Goal: Task Accomplishment & Management: Use online tool/utility

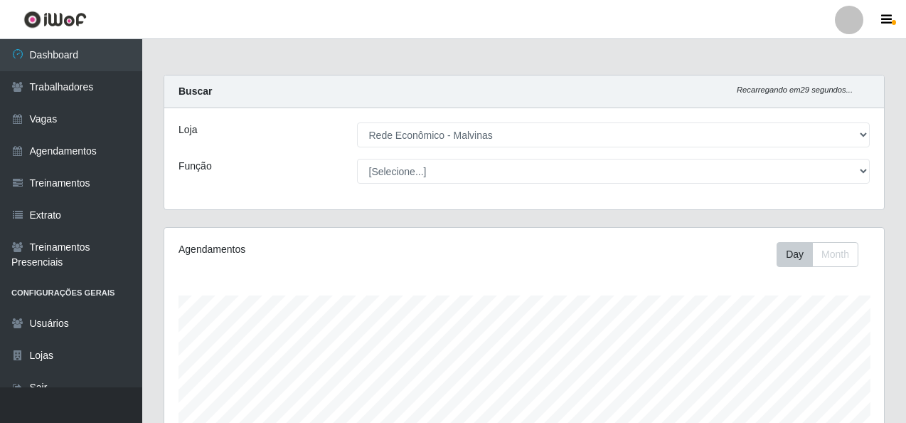
select select "194"
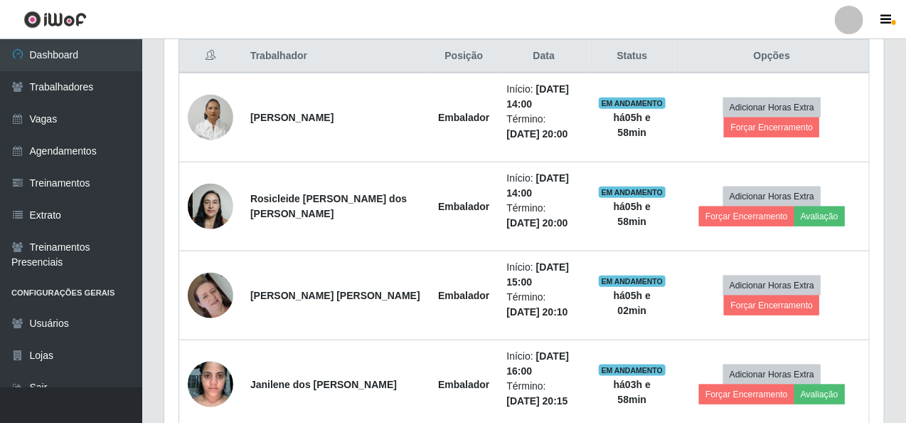
scroll to position [295, 720]
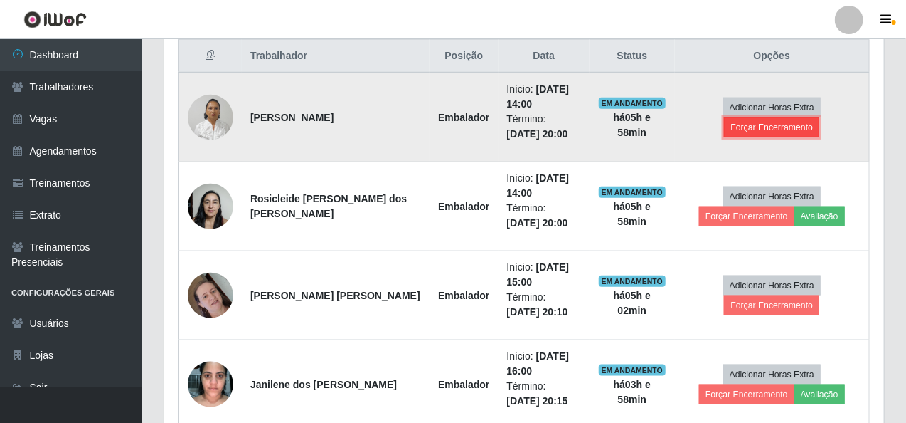
click at [783, 117] on button "Forçar Encerramento" at bounding box center [771, 127] width 95 height 20
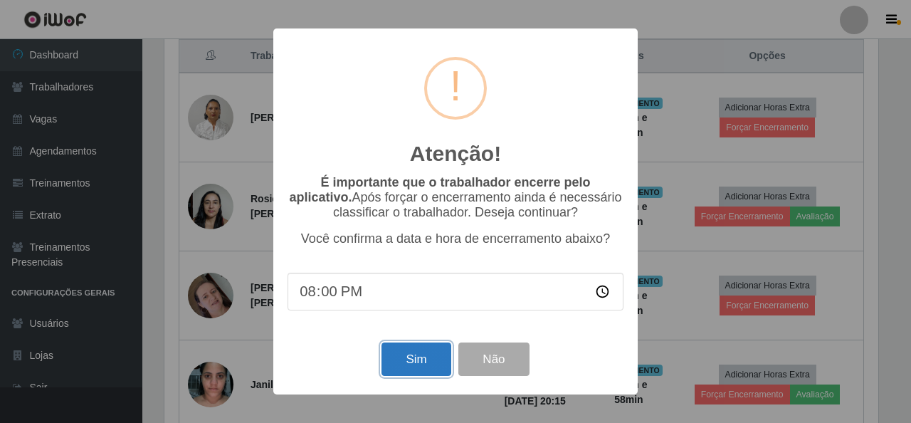
click at [413, 356] on button "Sim" at bounding box center [415, 358] width 69 height 33
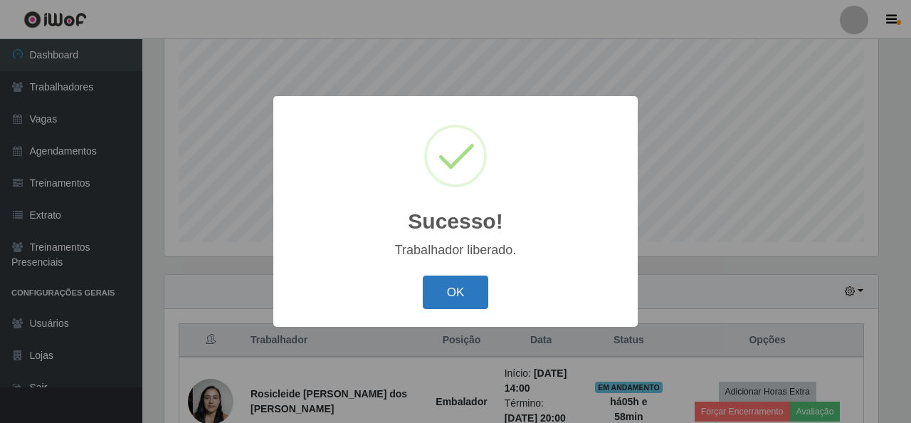
click at [465, 290] on button "OK" at bounding box center [456, 291] width 66 height 33
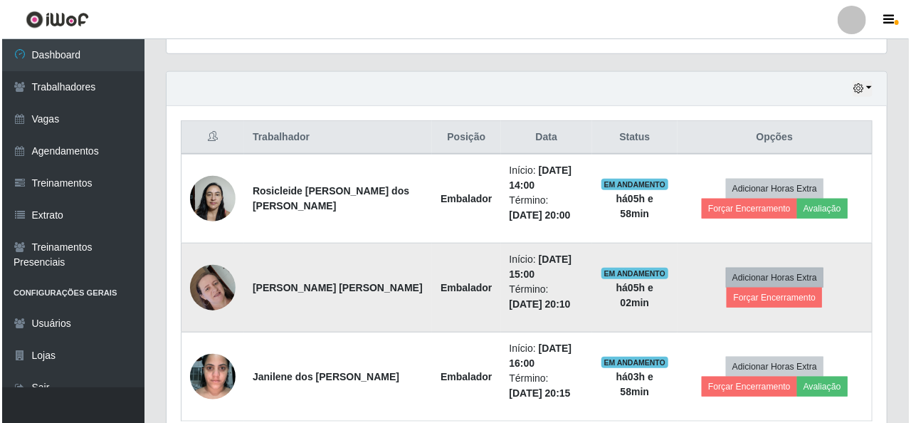
scroll to position [480, 0]
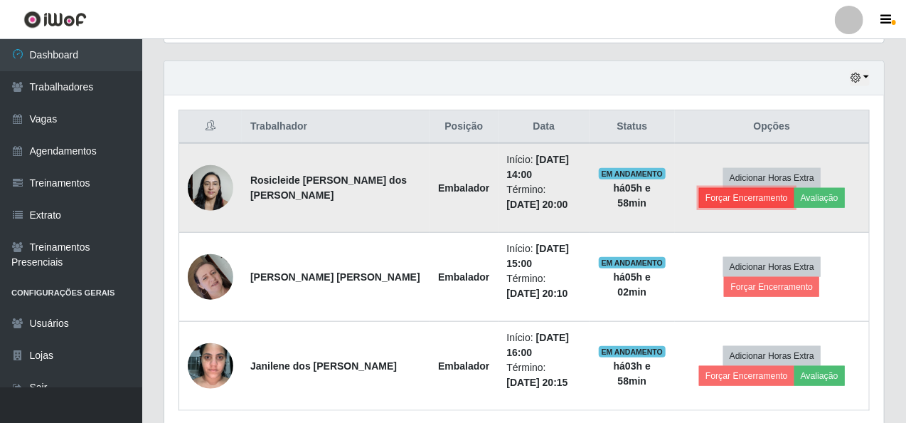
click at [795, 188] on button "Forçar Encerramento" at bounding box center [746, 198] width 95 height 20
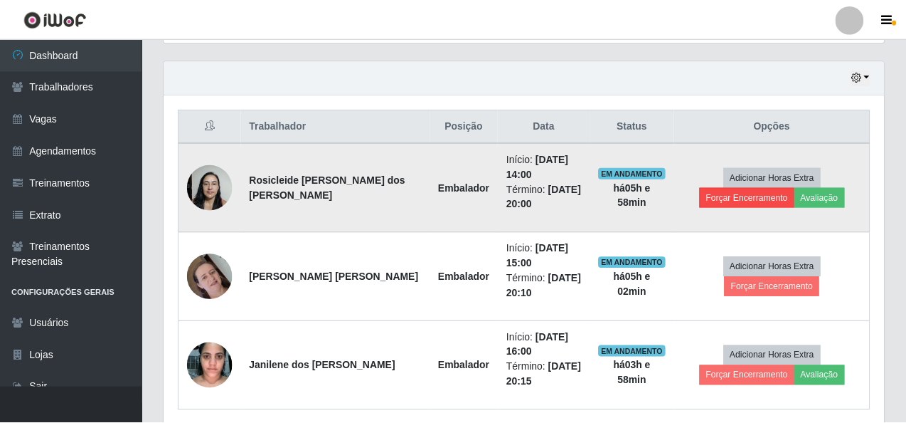
scroll to position [295, 714]
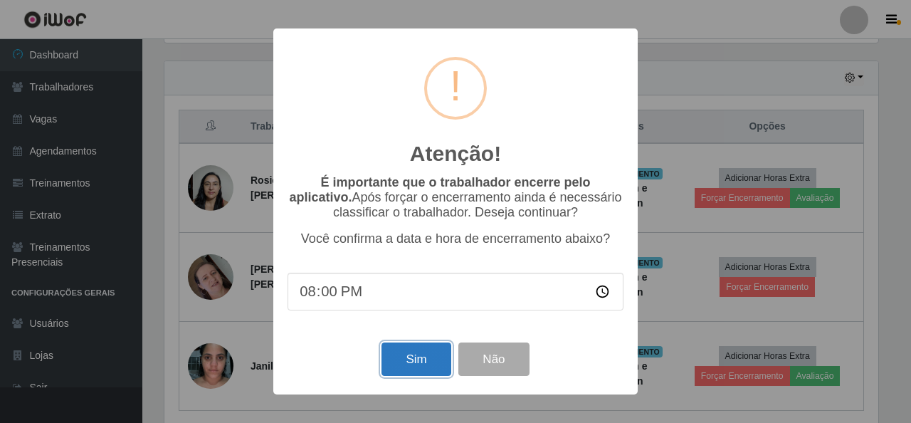
click at [424, 359] on button "Sim" at bounding box center [415, 358] width 69 height 33
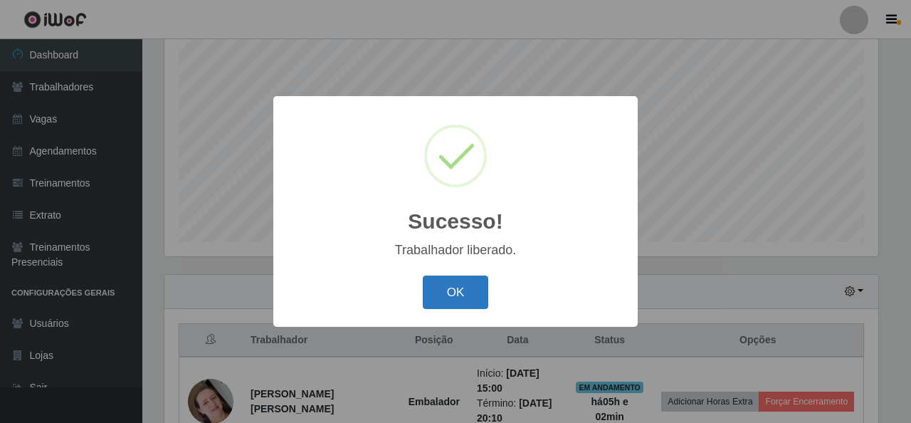
click at [447, 299] on button "OK" at bounding box center [456, 291] width 66 height 33
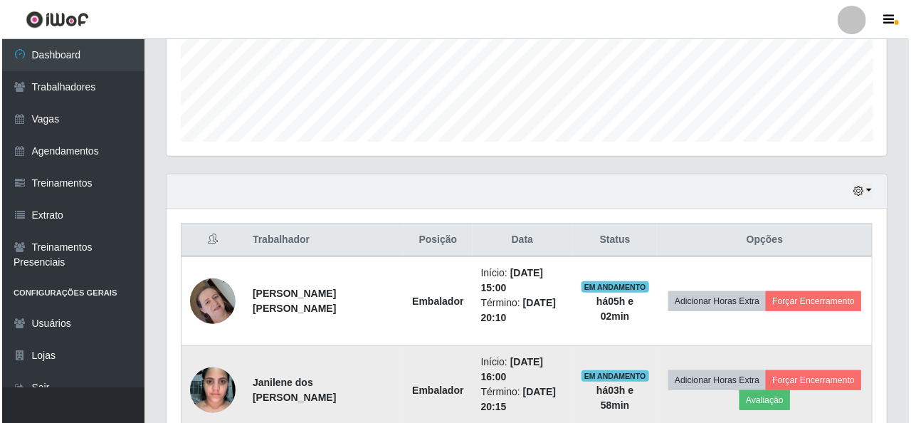
scroll to position [409, 0]
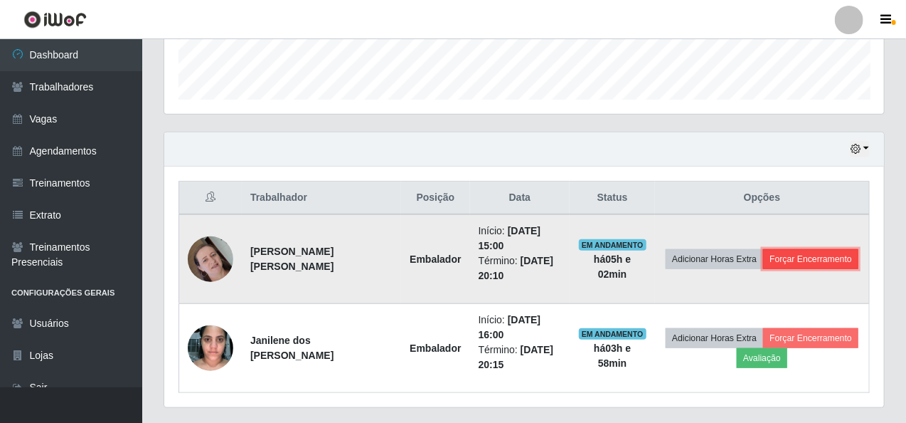
click at [808, 253] on button "Forçar Encerramento" at bounding box center [810, 259] width 95 height 20
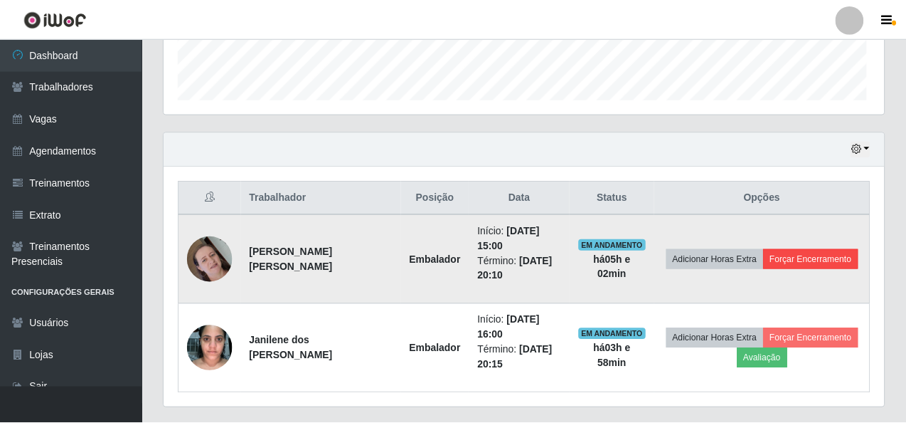
scroll to position [295, 714]
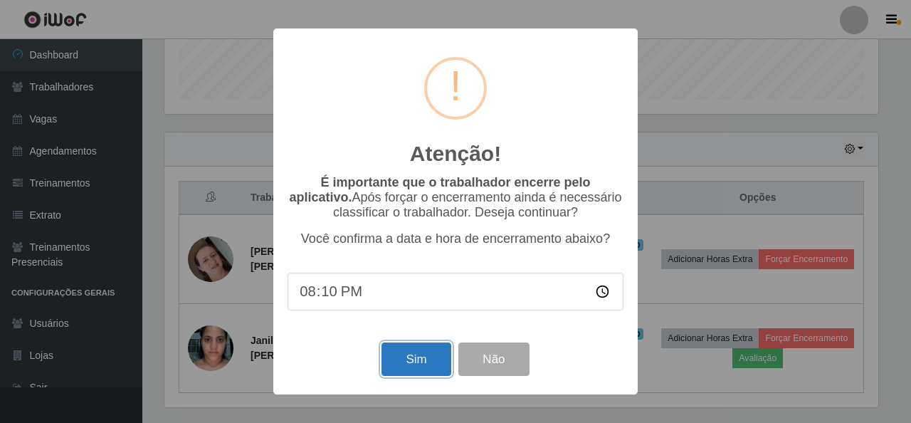
click at [418, 376] on button "Sim" at bounding box center [415, 358] width 69 height 33
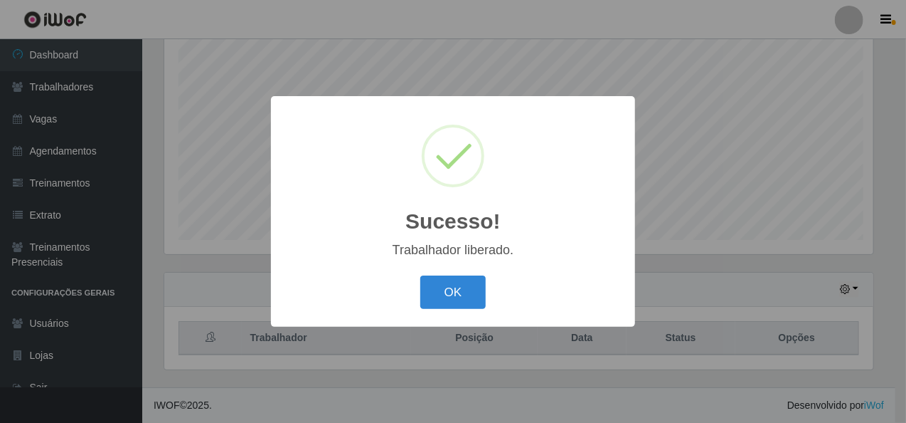
scroll to position [0, 0]
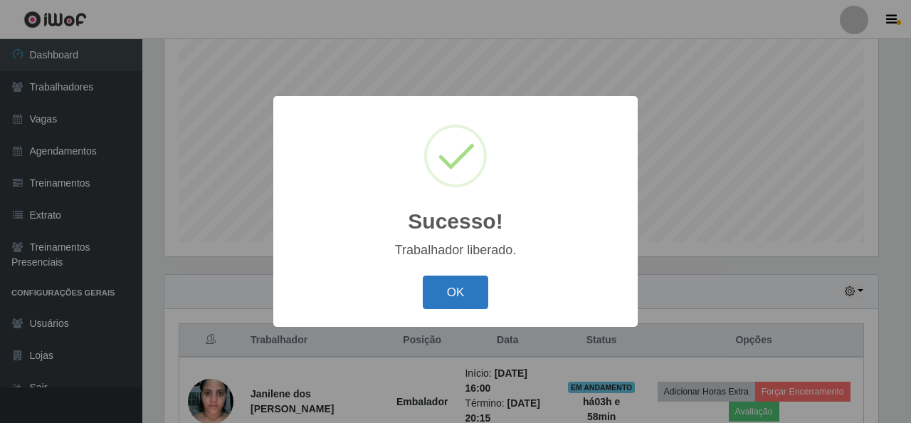
click at [437, 282] on button "OK" at bounding box center [456, 291] width 66 height 33
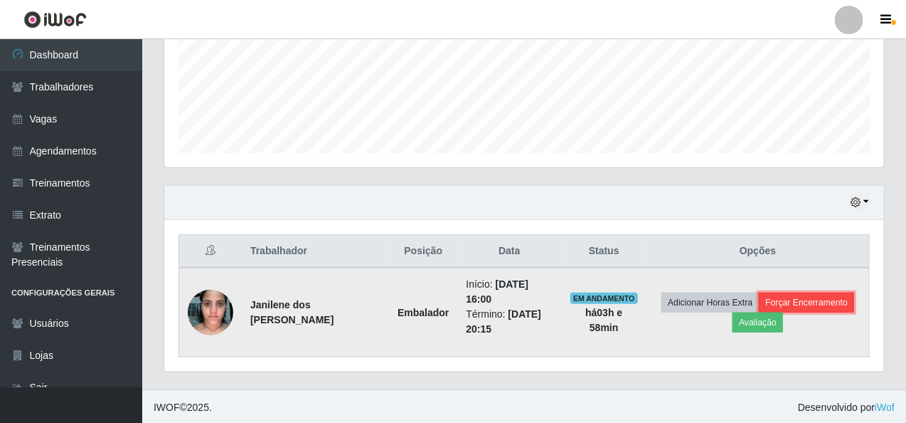
click at [817, 292] on button "Forçar Encerramento" at bounding box center [806, 302] width 95 height 20
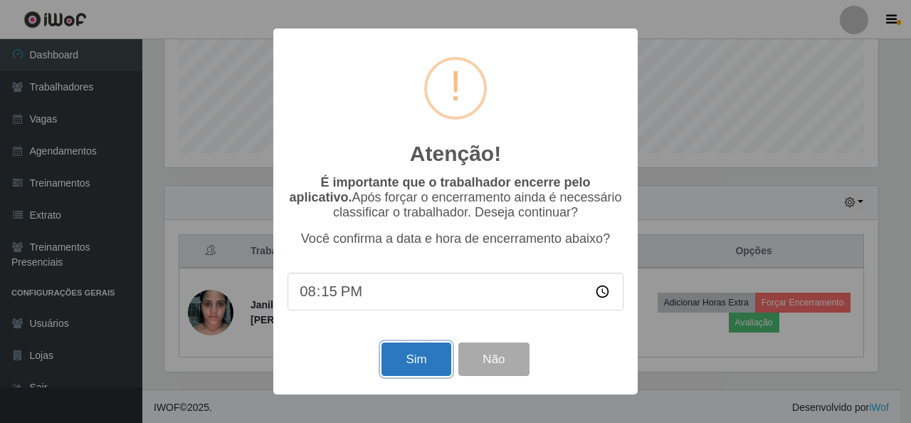
click at [426, 355] on button "Sim" at bounding box center [415, 358] width 69 height 33
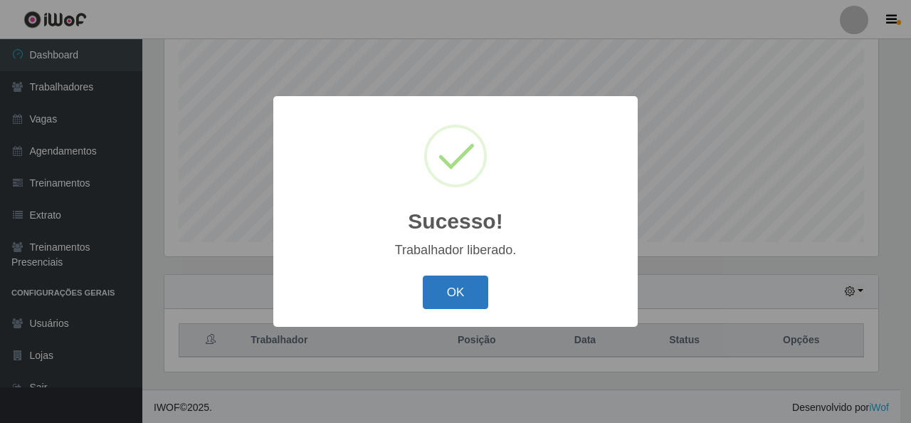
click at [437, 287] on button "OK" at bounding box center [456, 291] width 66 height 33
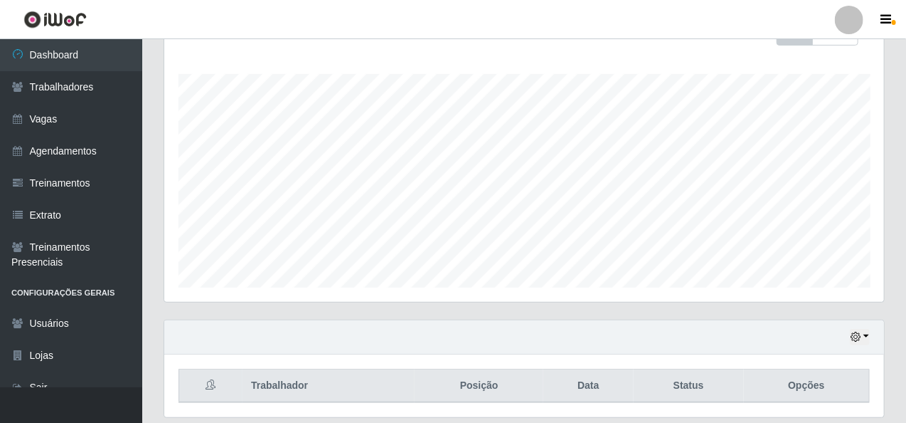
scroll to position [267, 0]
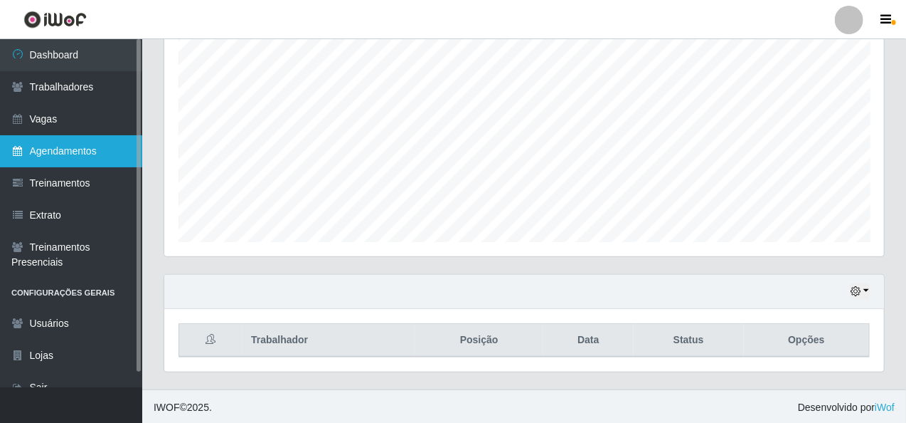
click at [58, 154] on link "Agendamentos" at bounding box center [71, 151] width 142 height 32
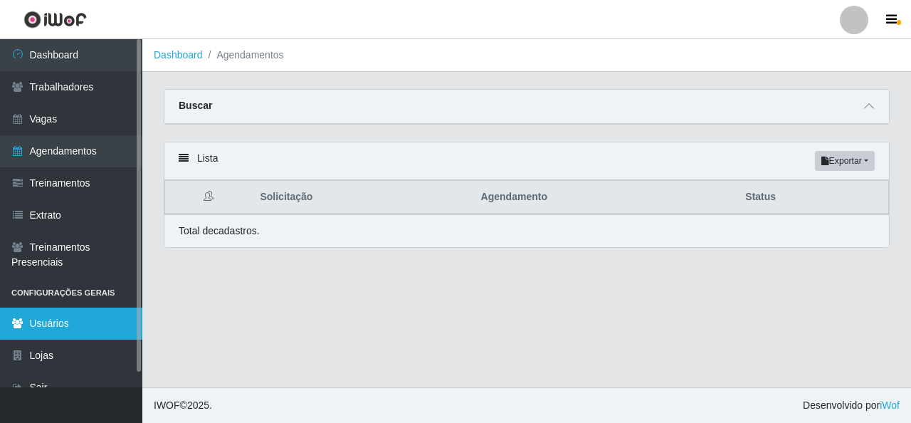
click at [85, 318] on link "Usuários" at bounding box center [71, 323] width 142 height 32
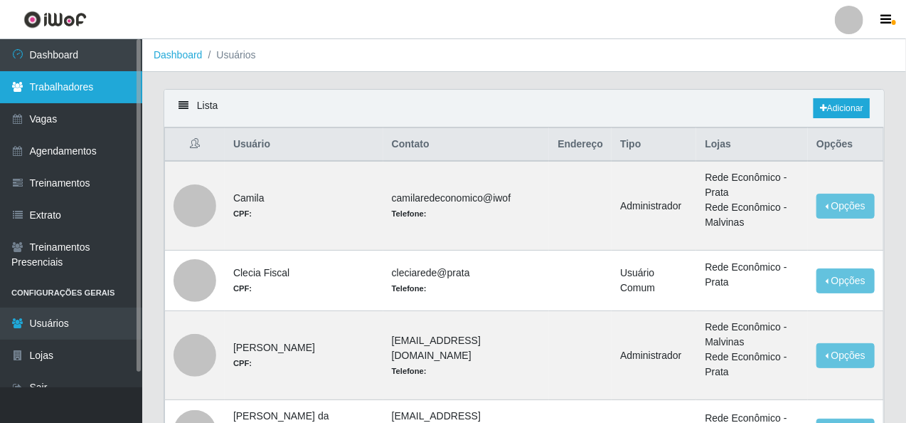
click at [105, 80] on link "Trabalhadores" at bounding box center [71, 87] width 142 height 32
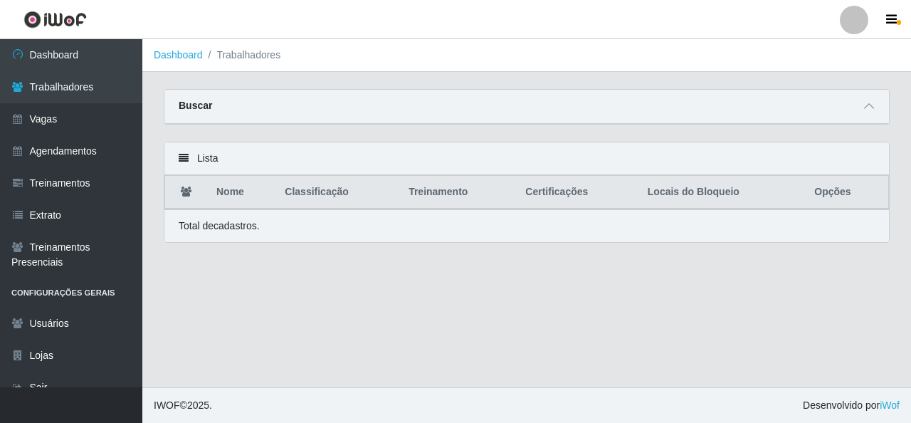
click at [851, 102] on div "Buscar" at bounding box center [526, 107] width 724 height 34
click at [871, 105] on icon at bounding box center [869, 106] width 10 height 10
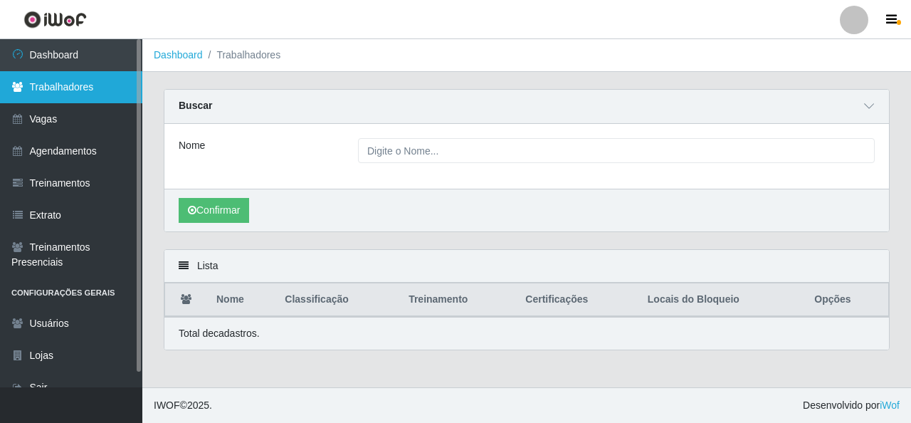
click at [55, 83] on link "Trabalhadores" at bounding box center [71, 87] width 142 height 32
click at [57, 85] on link "Trabalhadores" at bounding box center [71, 87] width 142 height 32
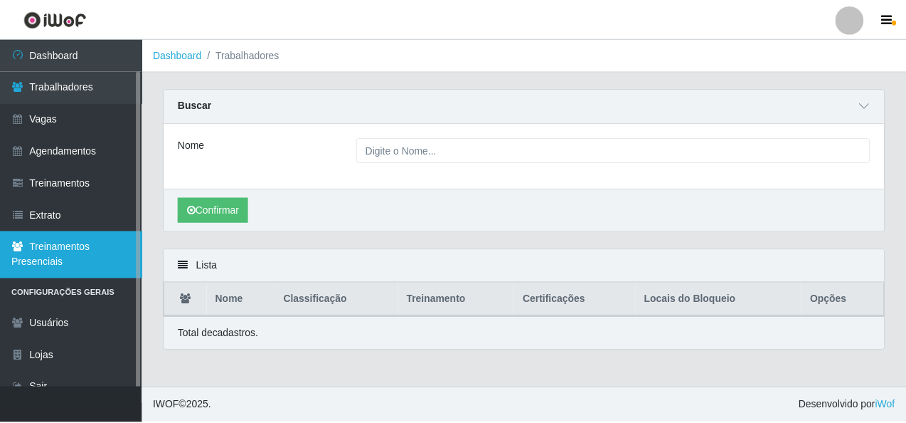
scroll to position [16, 0]
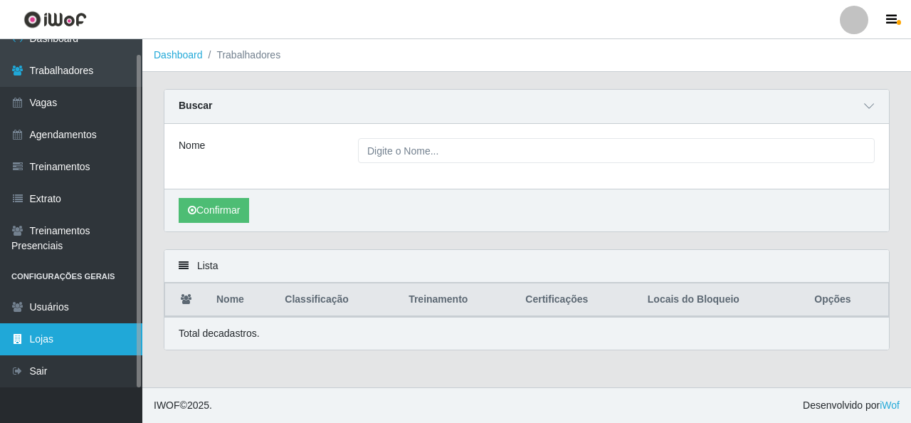
click at [81, 342] on link "Lojas" at bounding box center [71, 339] width 142 height 32
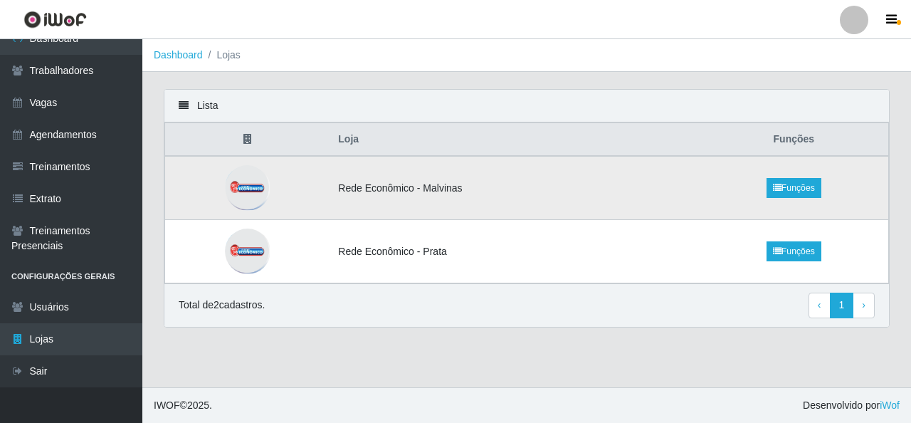
click at [253, 187] on img at bounding box center [248, 188] width 46 height 46
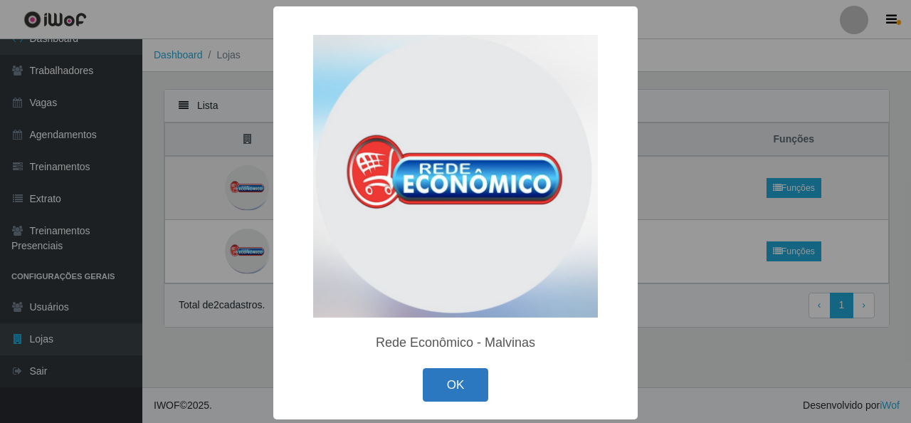
click at [447, 391] on button "OK" at bounding box center [456, 384] width 66 height 33
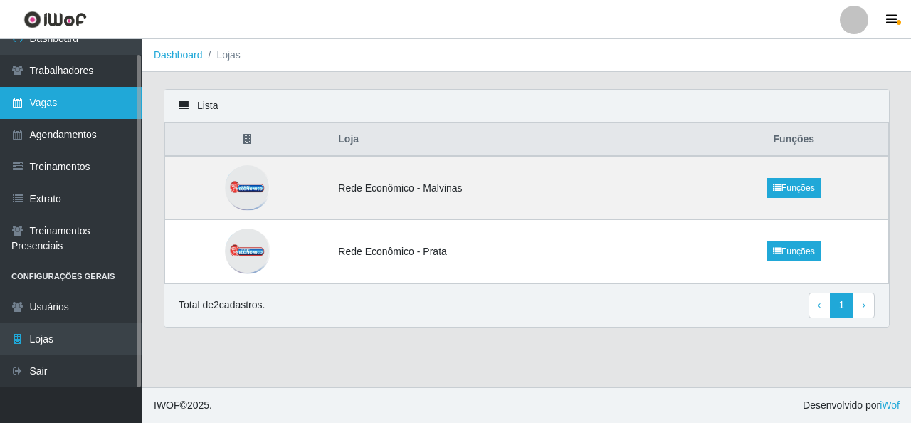
click at [76, 94] on link "Vagas" at bounding box center [71, 103] width 142 height 32
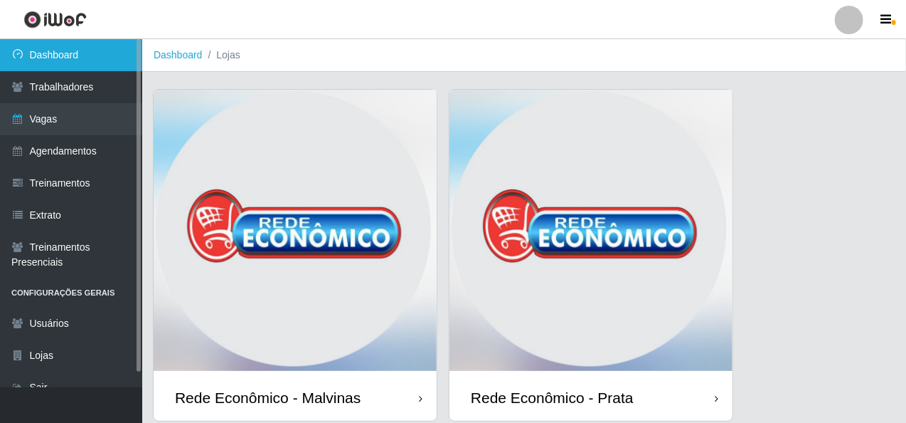
click at [98, 56] on link "Dashboard" at bounding box center [71, 55] width 142 height 32
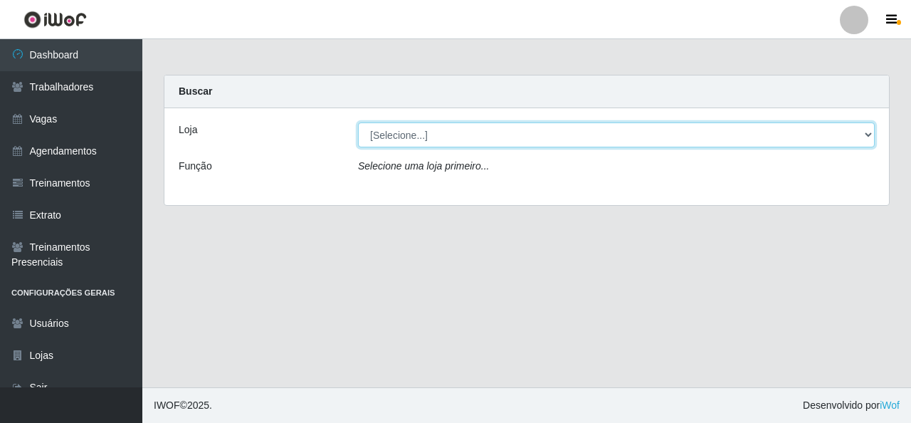
click at [865, 130] on select "[Selecione...] Rede Econômico - Malvinas Rede Econômico - Prata" at bounding box center [616, 134] width 516 height 25
select select "194"
click at [358, 122] on select "[Selecione...] Rede Econômico - Malvinas Rede Econômico - Prata" at bounding box center [616, 134] width 516 height 25
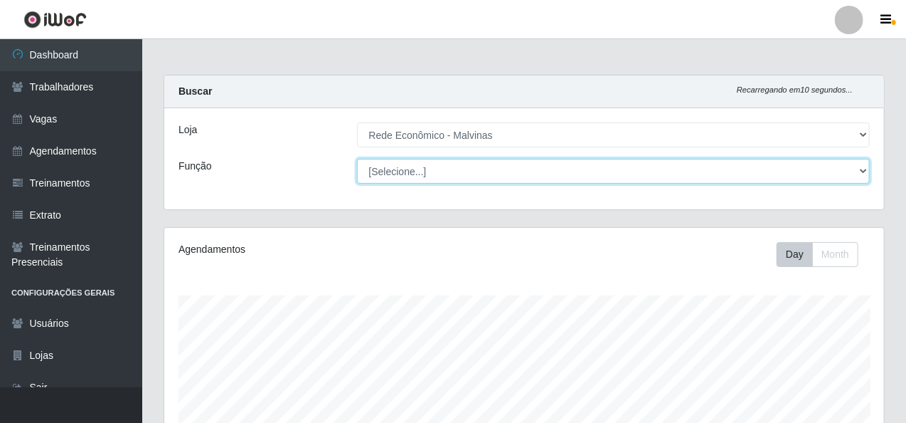
click at [859, 167] on select "[Selecione...] Embalador Embalador + Embalador ++ Operador de Caixa Operador de…" at bounding box center [614, 171] width 514 height 25
select select "1"
click at [357, 159] on select "[Selecione...] Embalador Embalador + Embalador ++ Operador de Caixa Operador de…" at bounding box center [614, 171] width 514 height 25
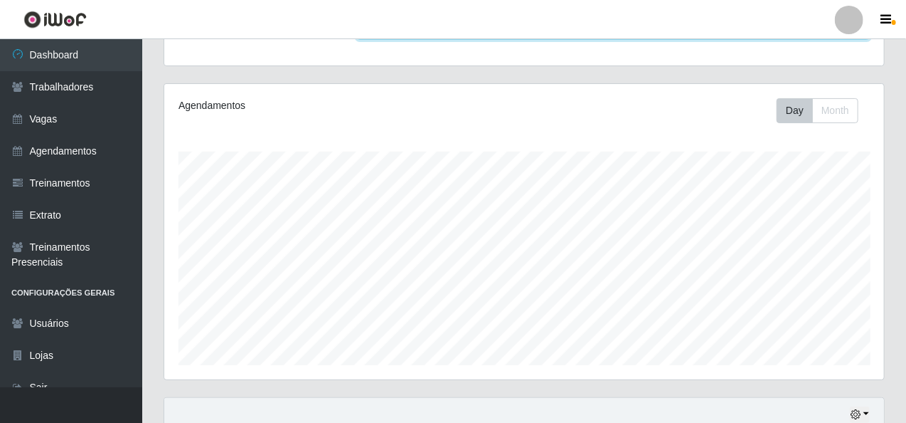
scroll to position [267, 0]
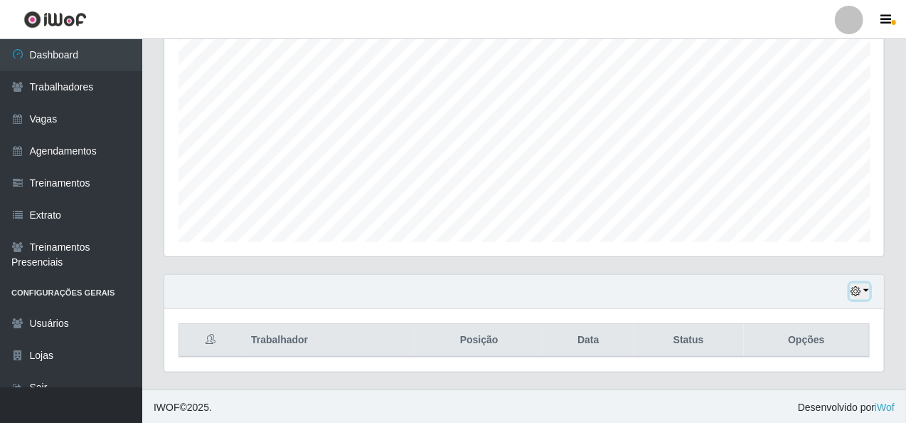
click at [869, 290] on button "button" at bounding box center [860, 291] width 20 height 16
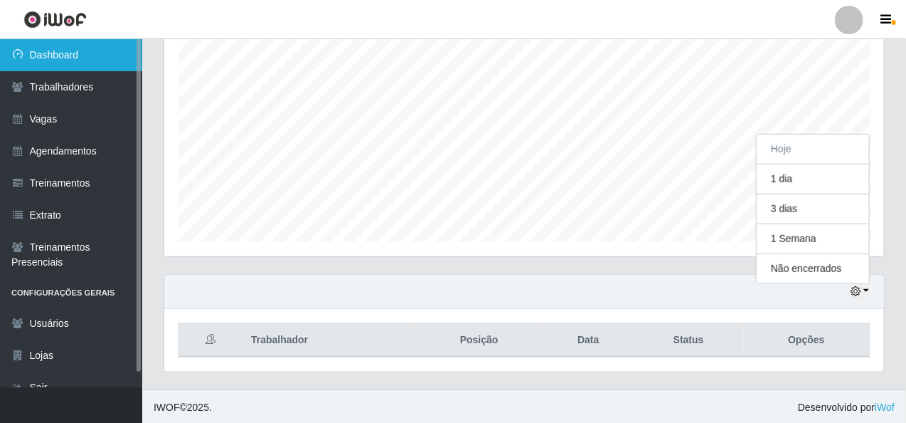
click at [70, 55] on link "Dashboard" at bounding box center [71, 55] width 142 height 32
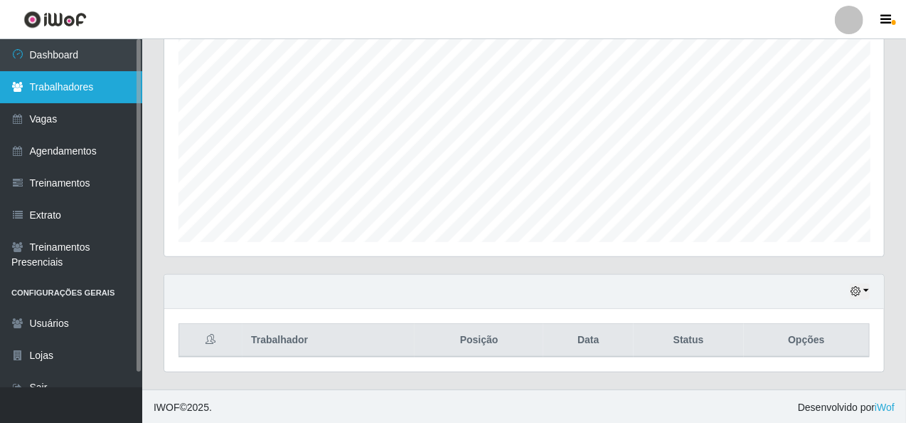
click at [75, 88] on link "Trabalhadores" at bounding box center [71, 87] width 142 height 32
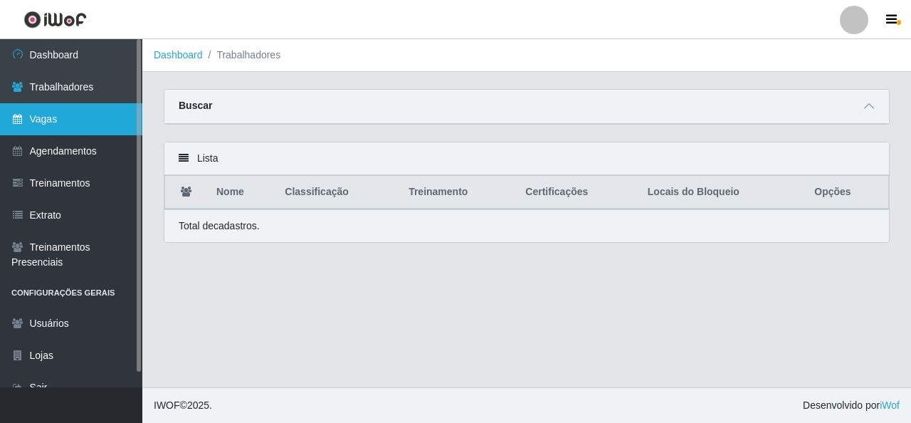
click at [83, 118] on link "Vagas" at bounding box center [71, 119] width 142 height 32
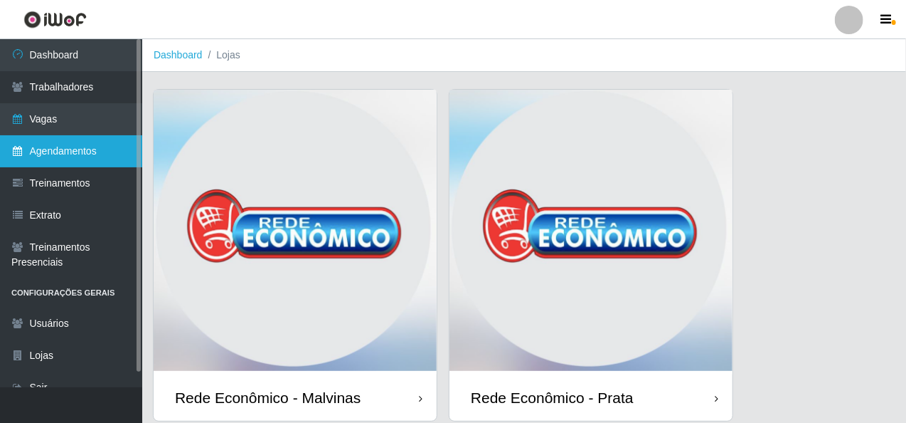
click at [99, 158] on link "Agendamentos" at bounding box center [71, 151] width 142 height 32
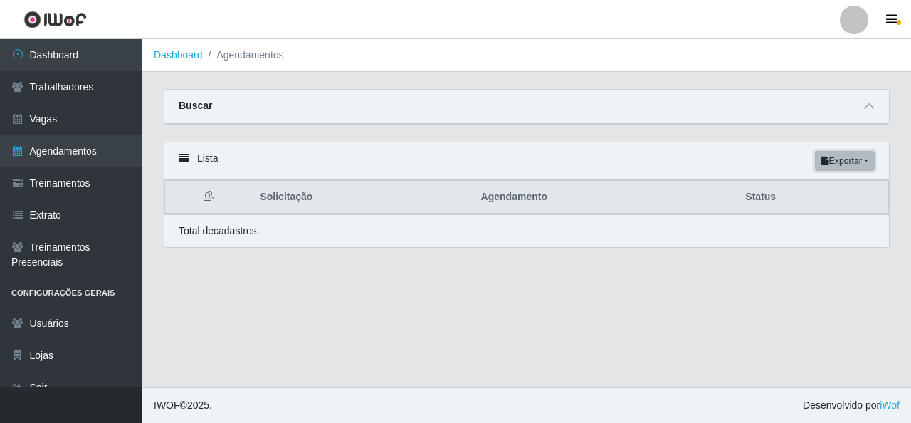
click at [871, 161] on button "Exportar" at bounding box center [845, 161] width 60 height 20
click at [185, 160] on icon at bounding box center [184, 158] width 10 height 10
click at [189, 159] on div "Lista Exportar PDF Excel" at bounding box center [526, 161] width 724 height 38
click at [223, 159] on div "Lista Exportar PDF Excel" at bounding box center [526, 161] width 724 height 38
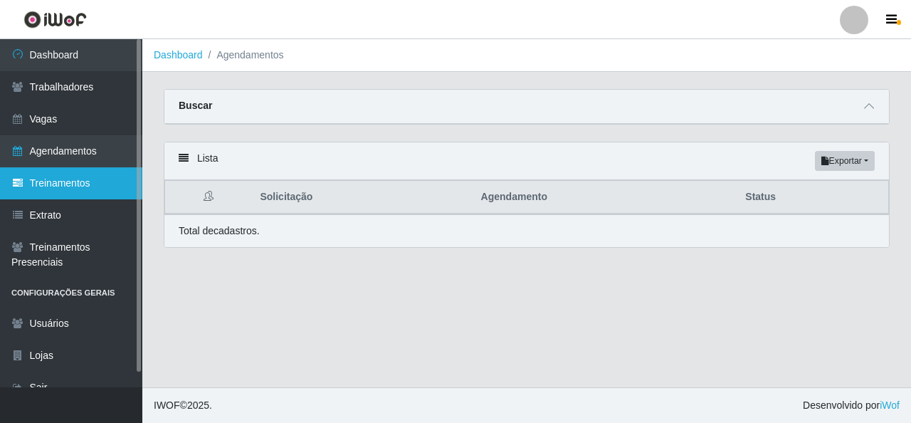
click at [97, 181] on link "Treinamentos" at bounding box center [71, 183] width 142 height 32
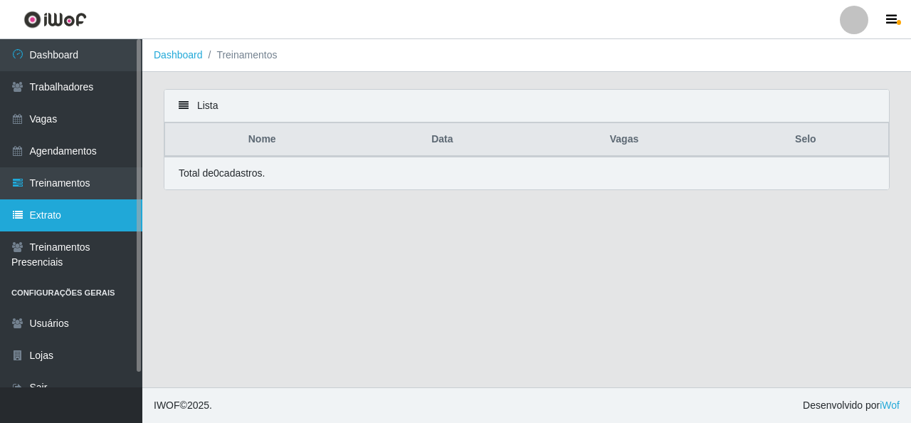
click at [82, 211] on link "Extrato" at bounding box center [71, 215] width 142 height 32
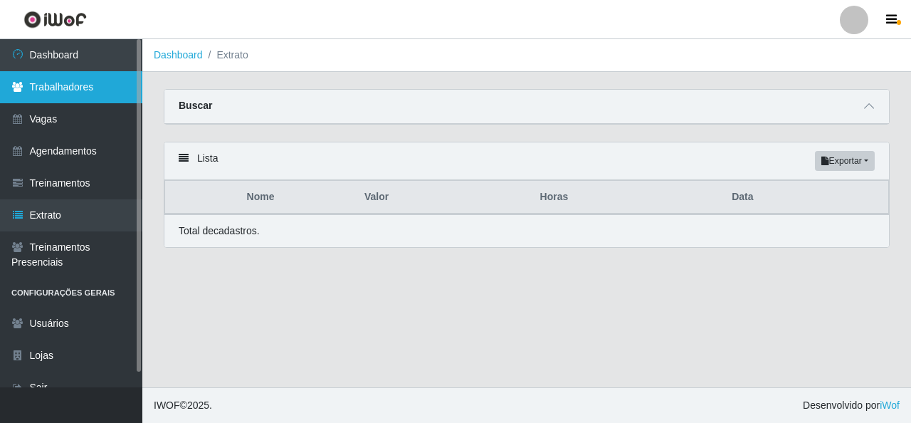
click at [77, 92] on link "Trabalhadores" at bounding box center [71, 87] width 142 height 32
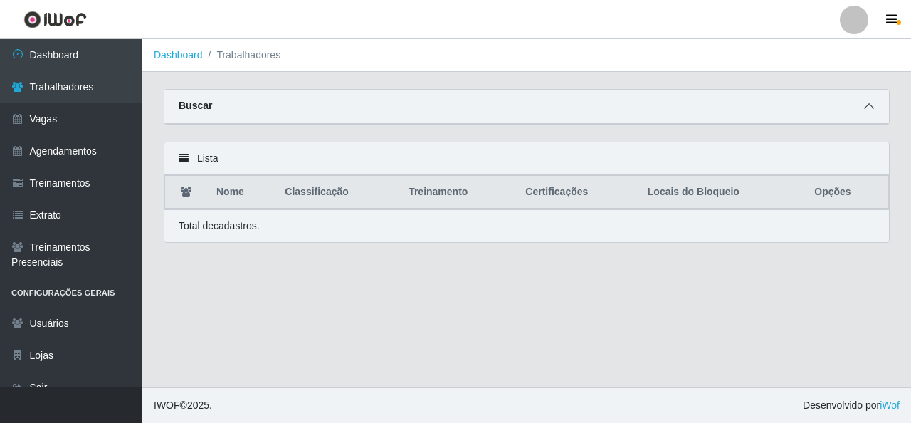
click at [874, 105] on span at bounding box center [868, 106] width 17 height 16
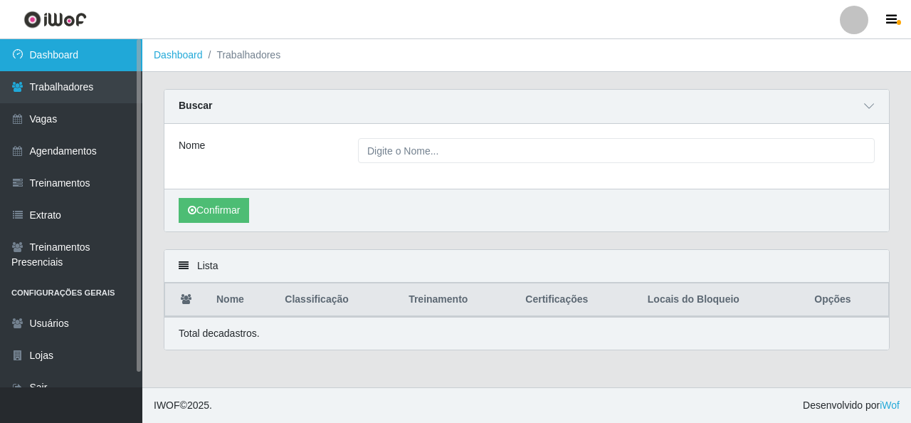
click at [72, 58] on link "Dashboard" at bounding box center [71, 55] width 142 height 32
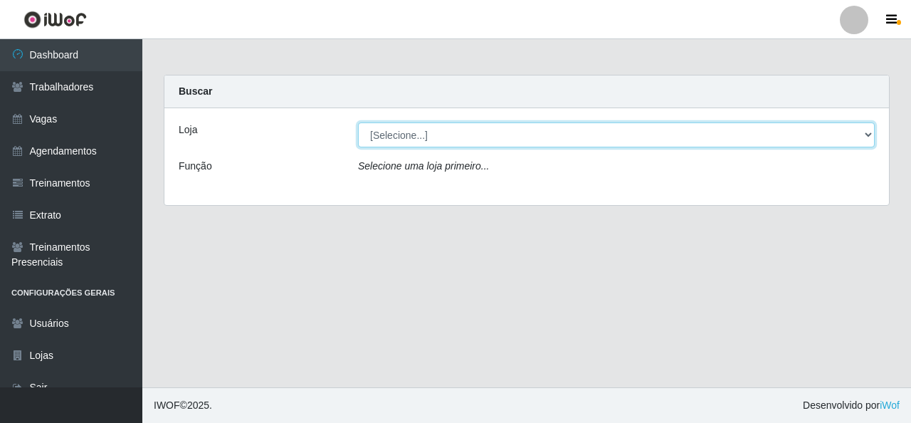
click at [868, 132] on select "[Selecione...] Rede Econômico - Malvinas Rede Econômico - Prata" at bounding box center [616, 134] width 516 height 25
select select "194"
click at [358, 122] on select "[Selecione...] Rede Econômico - Malvinas Rede Econômico - Prata" at bounding box center [616, 134] width 516 height 25
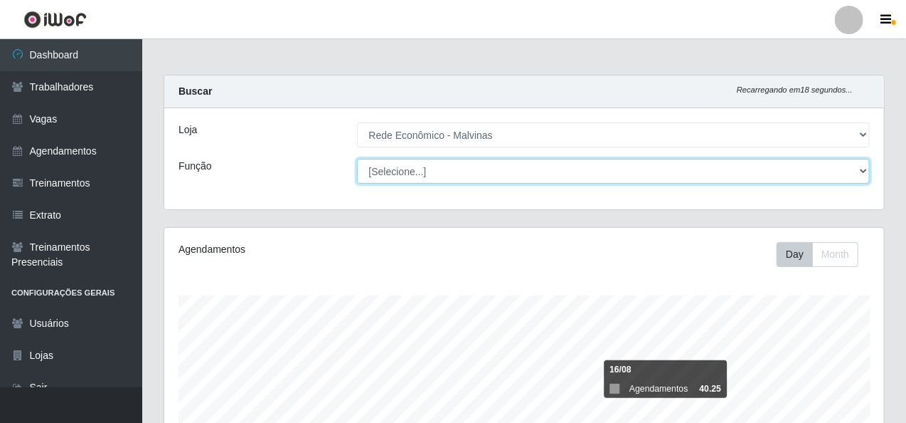
click at [866, 171] on select "[Selecione...] Embalador Embalador + Embalador ++ Operador de Caixa Operador de…" at bounding box center [614, 171] width 514 height 25
select select "1"
click at [357, 159] on select "[Selecione...] Embalador Embalador + Embalador ++ Operador de Caixa Operador de…" at bounding box center [614, 171] width 514 height 25
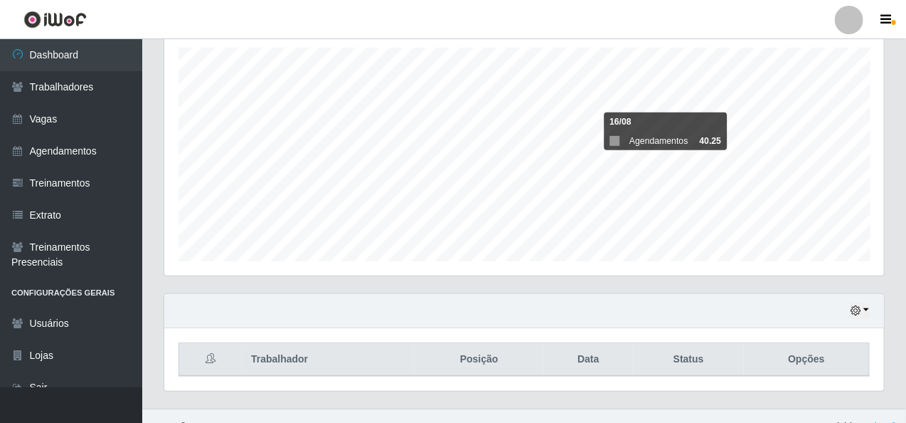
scroll to position [267, 0]
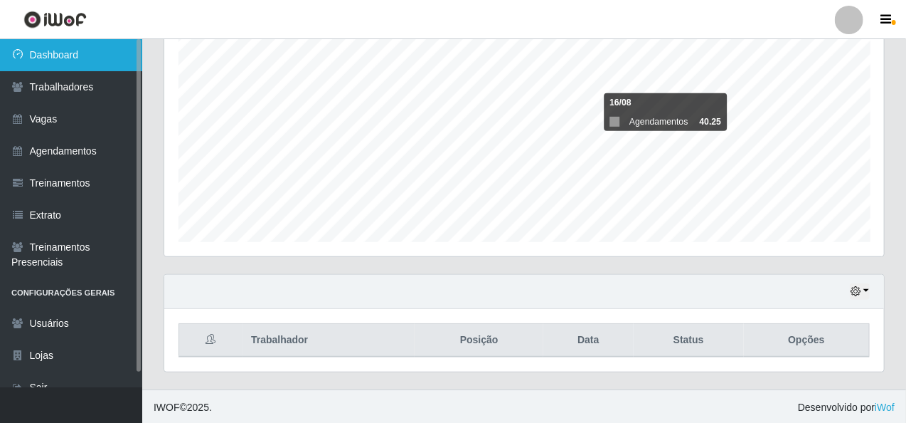
click at [100, 45] on link "Dashboard" at bounding box center [71, 55] width 142 height 32
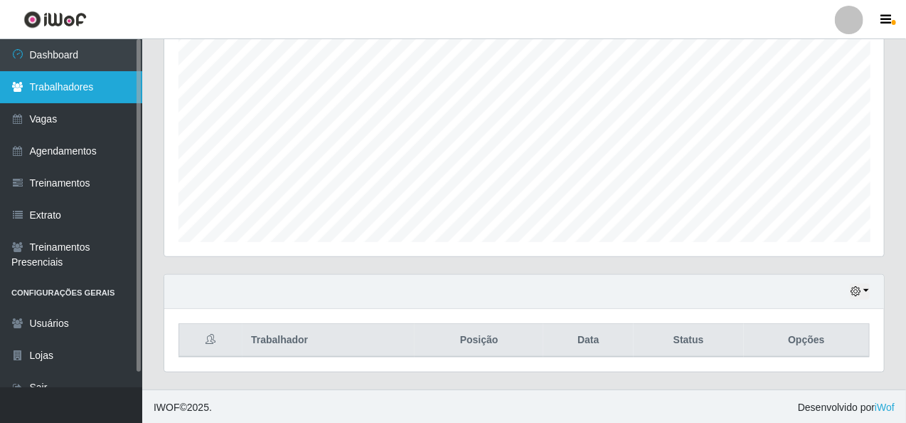
click at [32, 86] on link "Trabalhadores" at bounding box center [71, 87] width 142 height 32
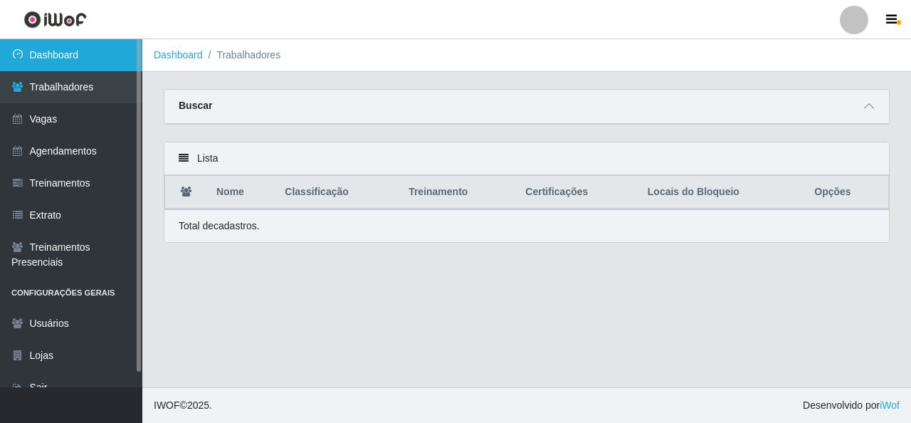
click at [63, 55] on link "Dashboard" at bounding box center [71, 55] width 142 height 32
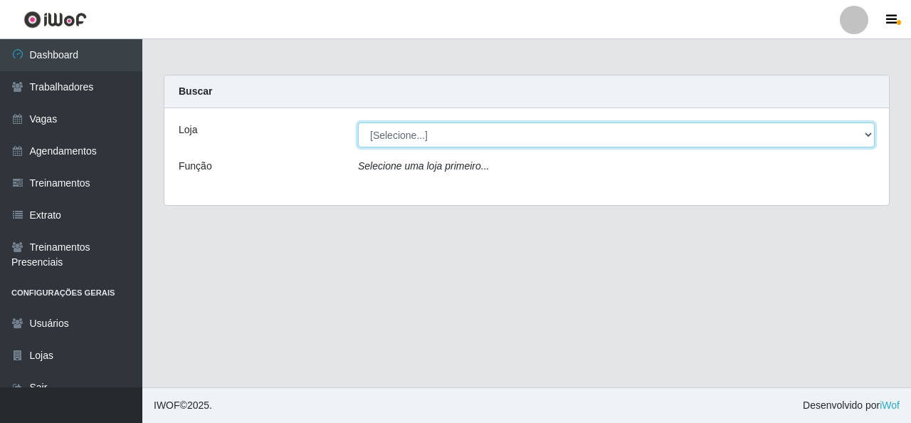
click at [401, 129] on select "[Selecione...] Rede Econômico - Malvinas Rede Econômico - Prata" at bounding box center [616, 134] width 516 height 25
select select "194"
click at [358, 122] on select "[Selecione...] Rede Econômico - Malvinas Rede Econômico - Prata" at bounding box center [616, 134] width 516 height 25
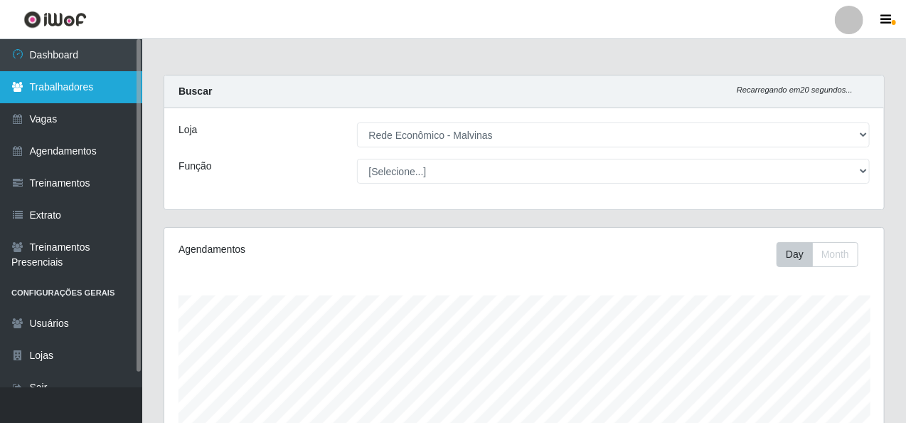
click at [95, 91] on link "Trabalhadores" at bounding box center [71, 87] width 142 height 32
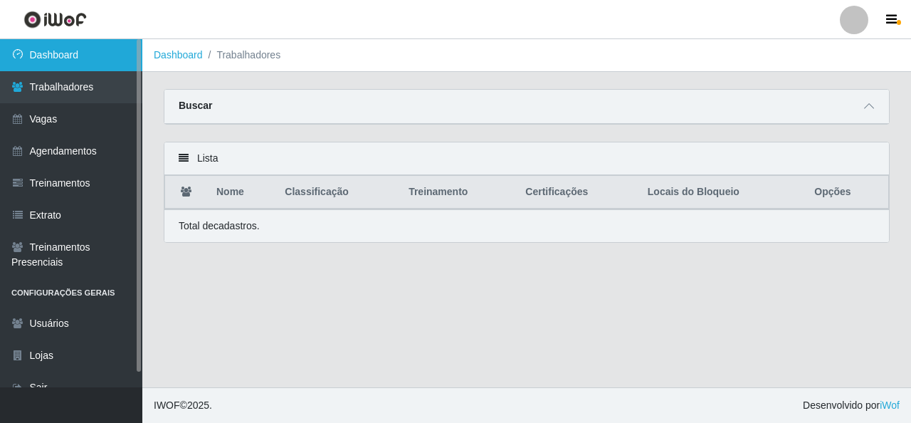
click at [90, 62] on link "Dashboard" at bounding box center [71, 55] width 142 height 32
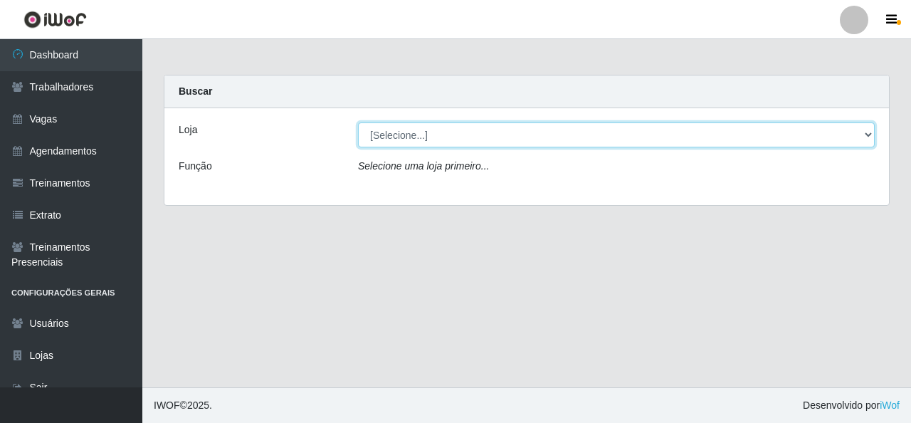
click at [385, 138] on select "[Selecione...] Rede Econômico - Malvinas Rede Econômico - Prata" at bounding box center [616, 134] width 516 height 25
select select "194"
click at [358, 122] on select "[Selecione...] Rede Econômico - Malvinas Rede Econômico - Prata" at bounding box center [616, 134] width 516 height 25
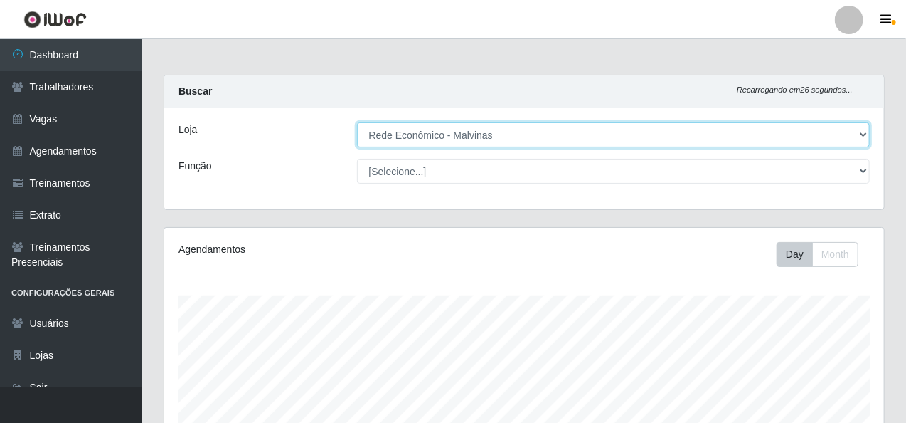
scroll to position [267, 0]
